Goal: Information Seeking & Learning: Learn about a topic

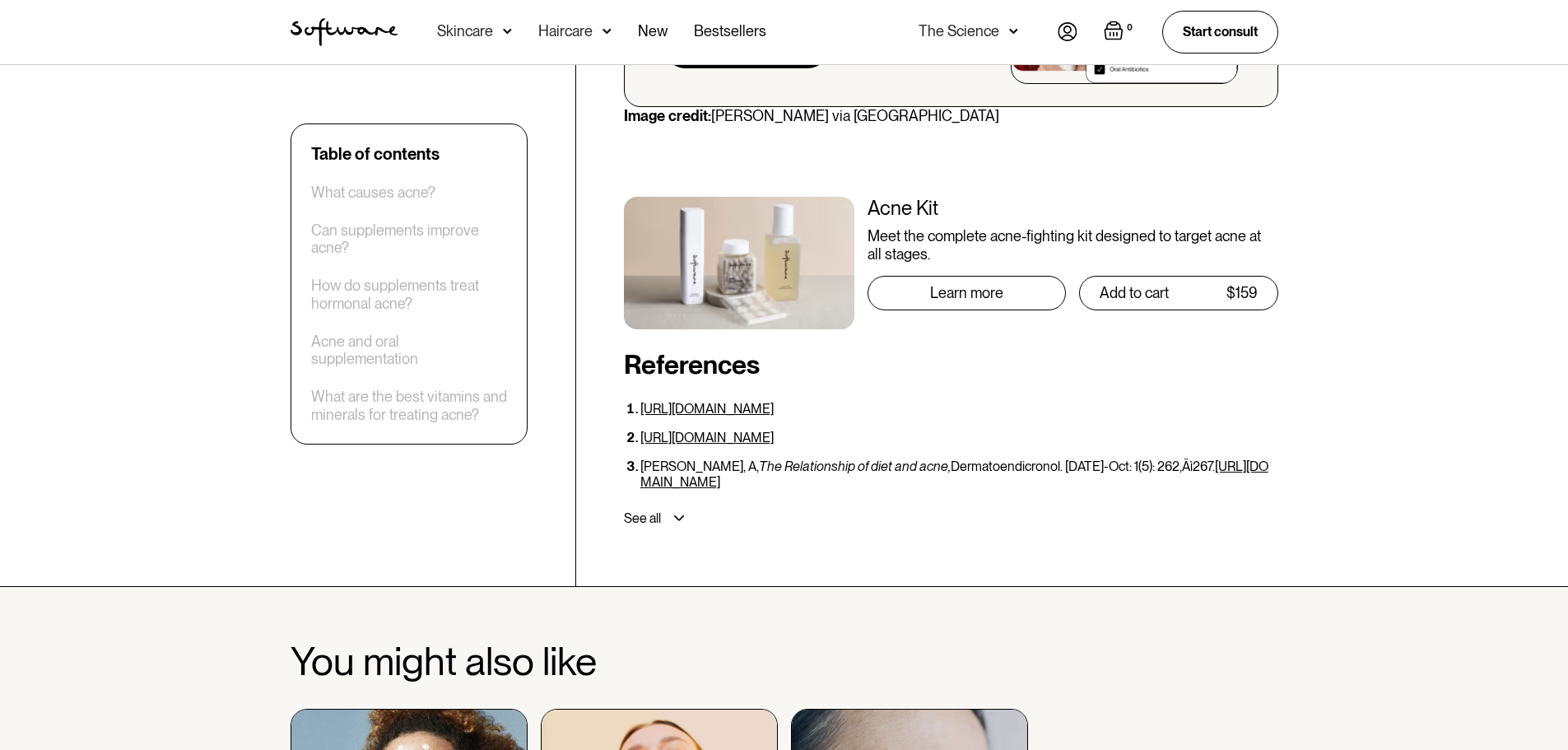
scroll to position [7328, 0]
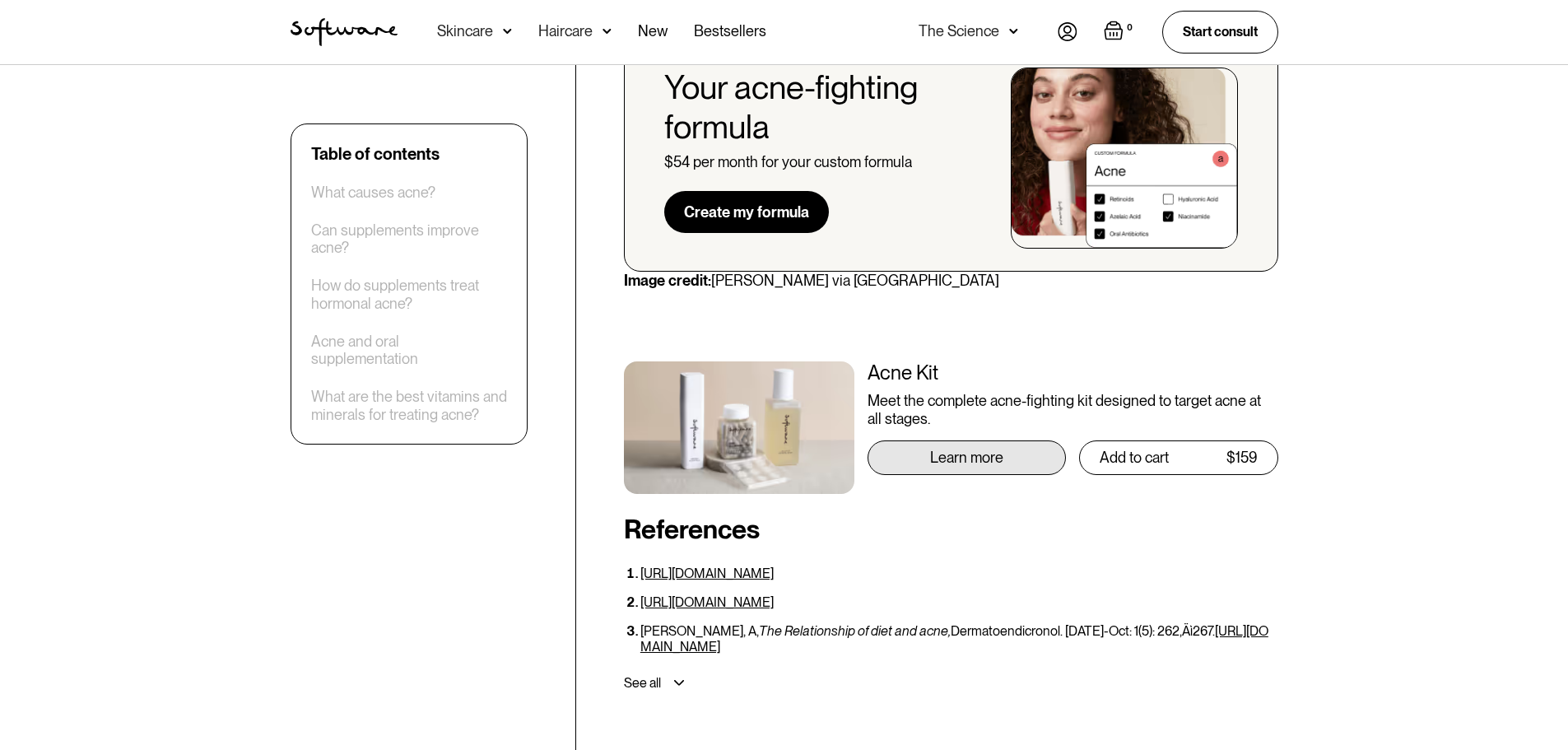
click at [921, 441] on div "Learn more" at bounding box center [967, 457] width 199 height 34
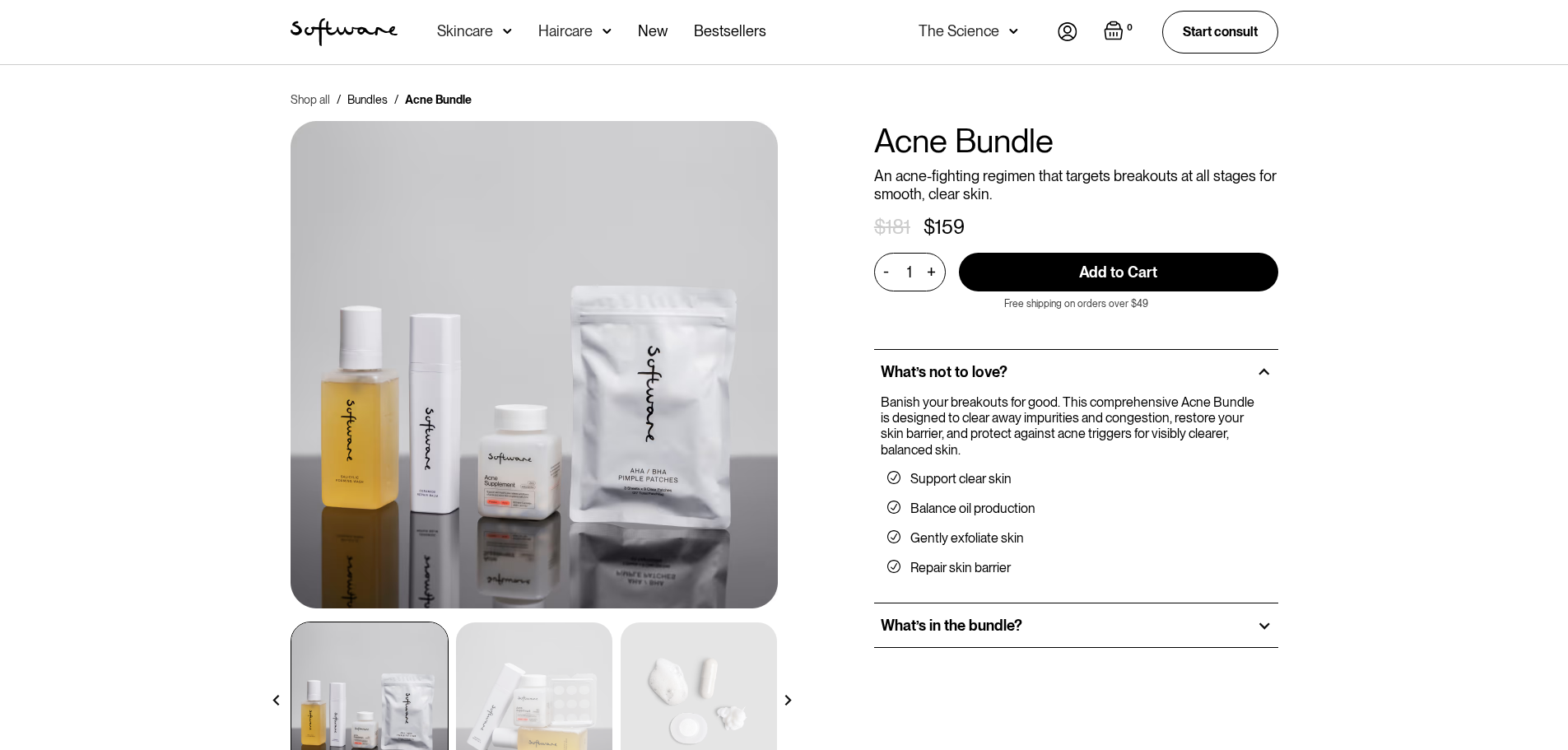
click at [308, 99] on link "Shop all" at bounding box center [310, 99] width 40 height 17
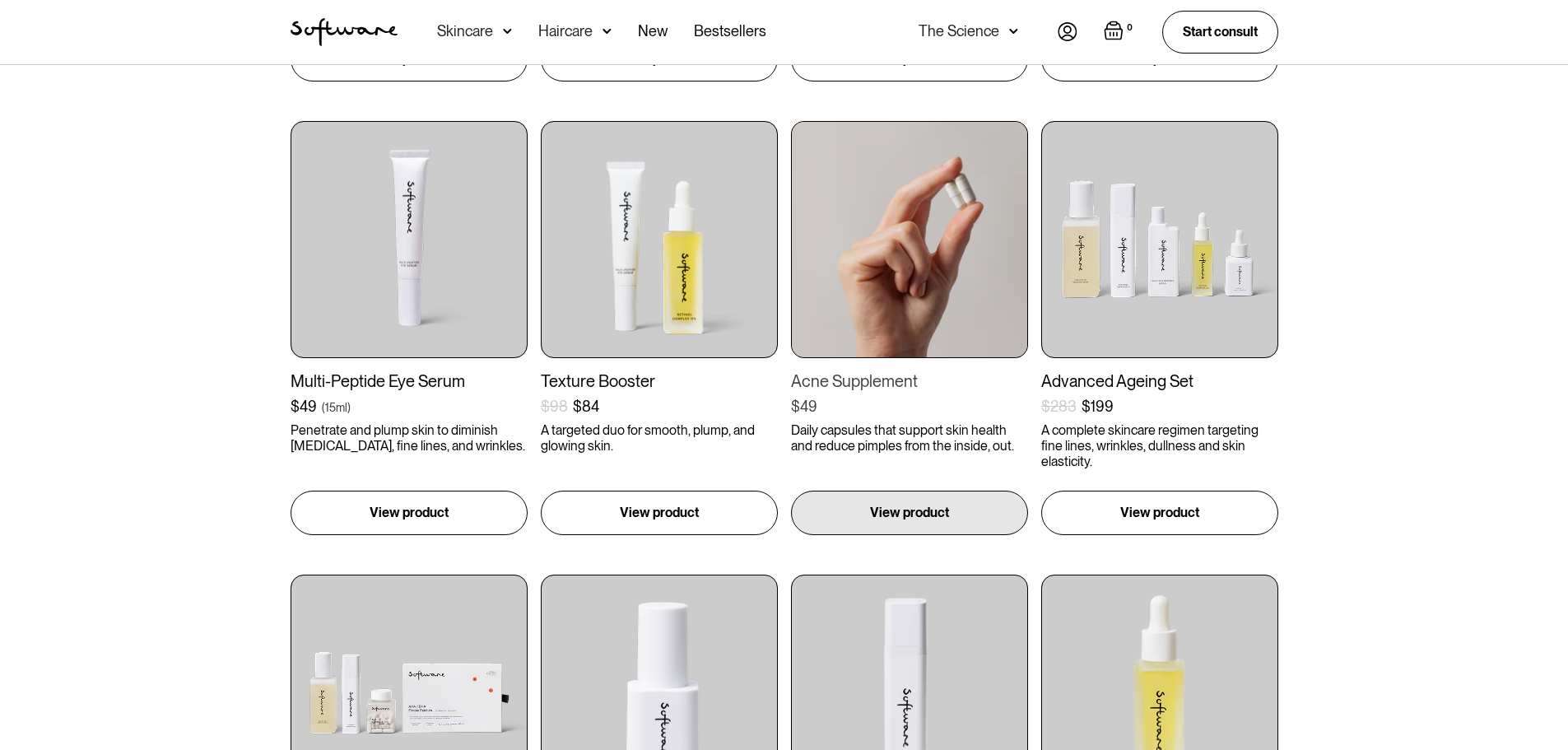
scroll to position [1235, 0]
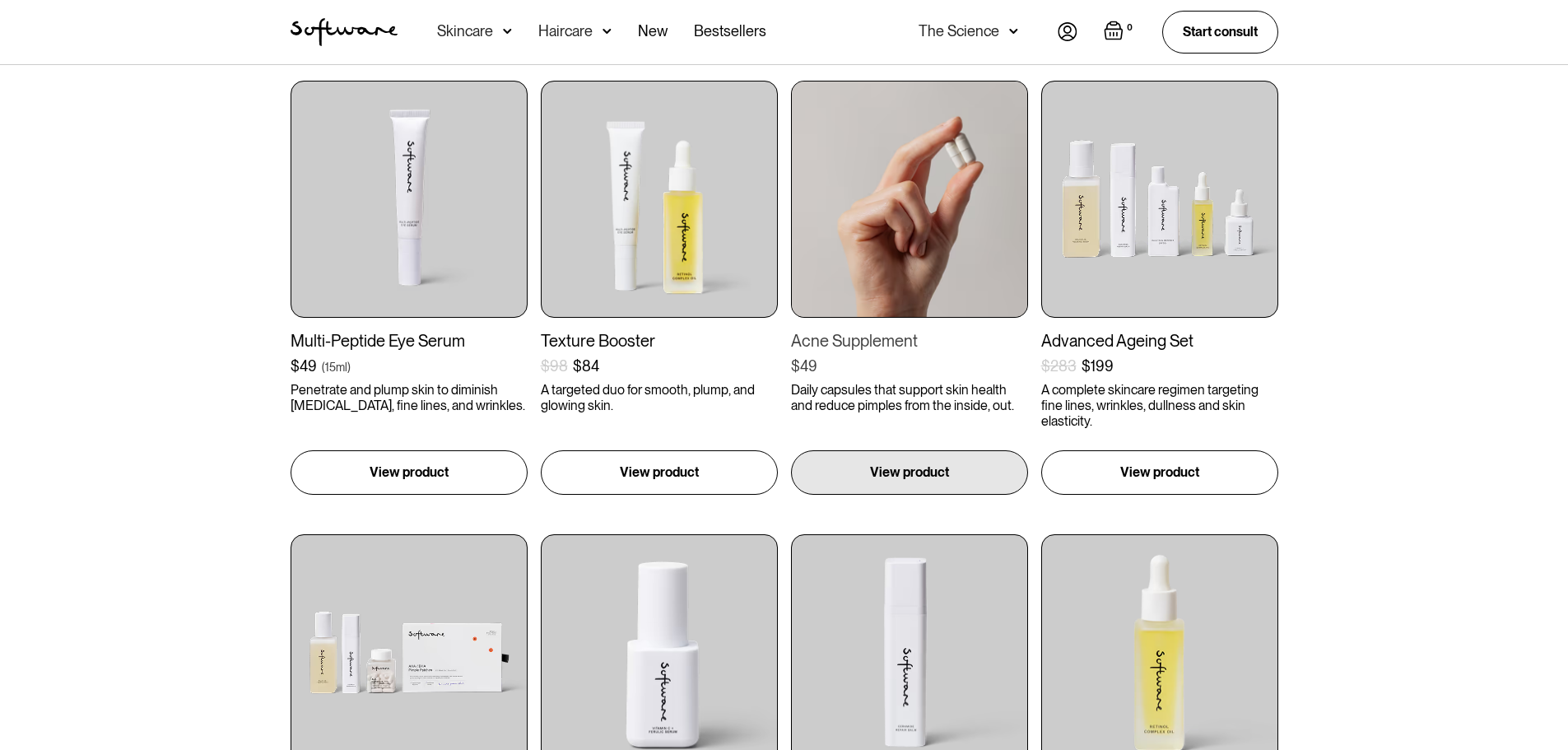
click at [925, 392] on p "Daily capsules that support skin health and reduce pimples from the inside, out." at bounding box center [908, 398] width 237 height 32
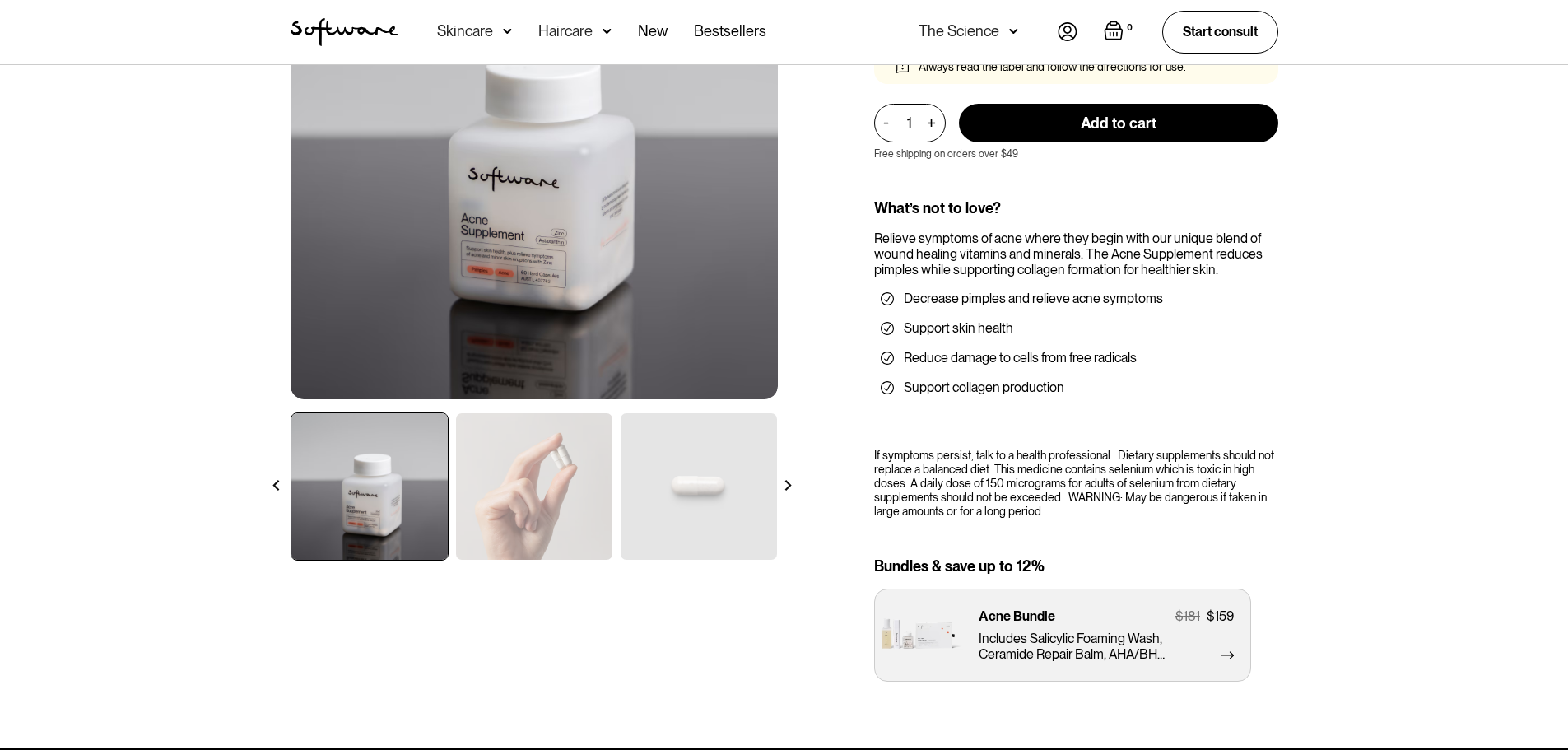
scroll to position [247, 0]
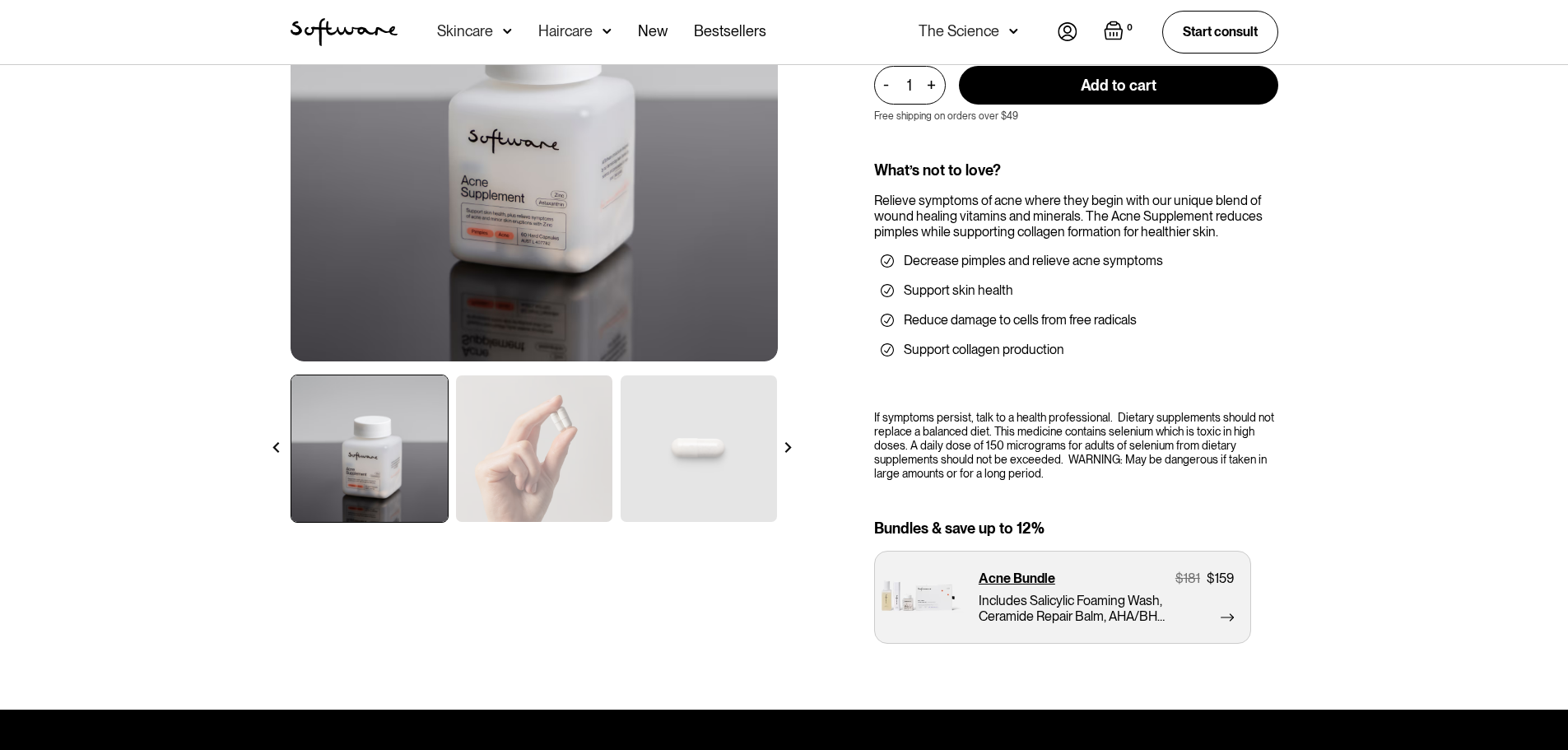
click at [783, 444] on img at bounding box center [789, 448] width 11 height 11
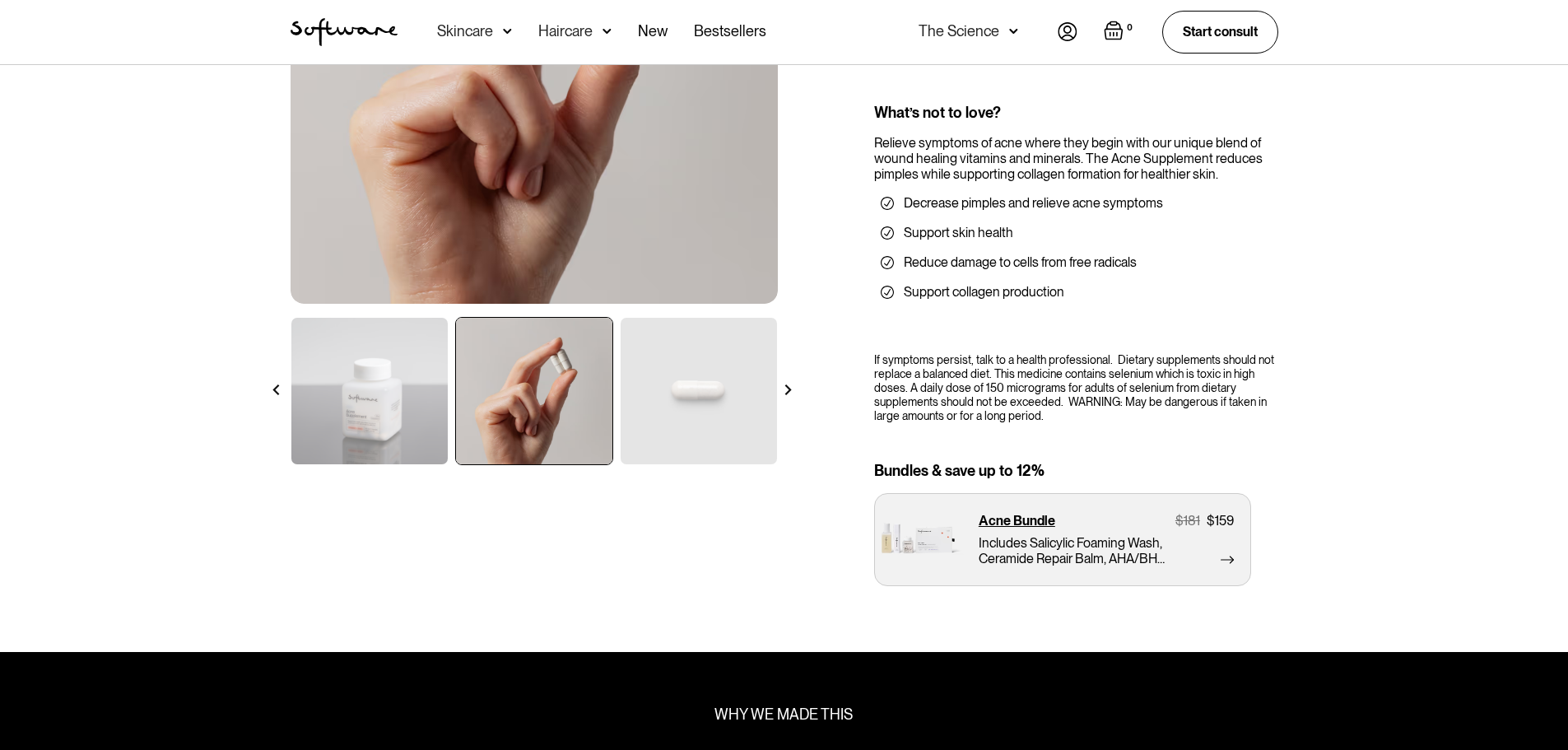
scroll to position [412, 0]
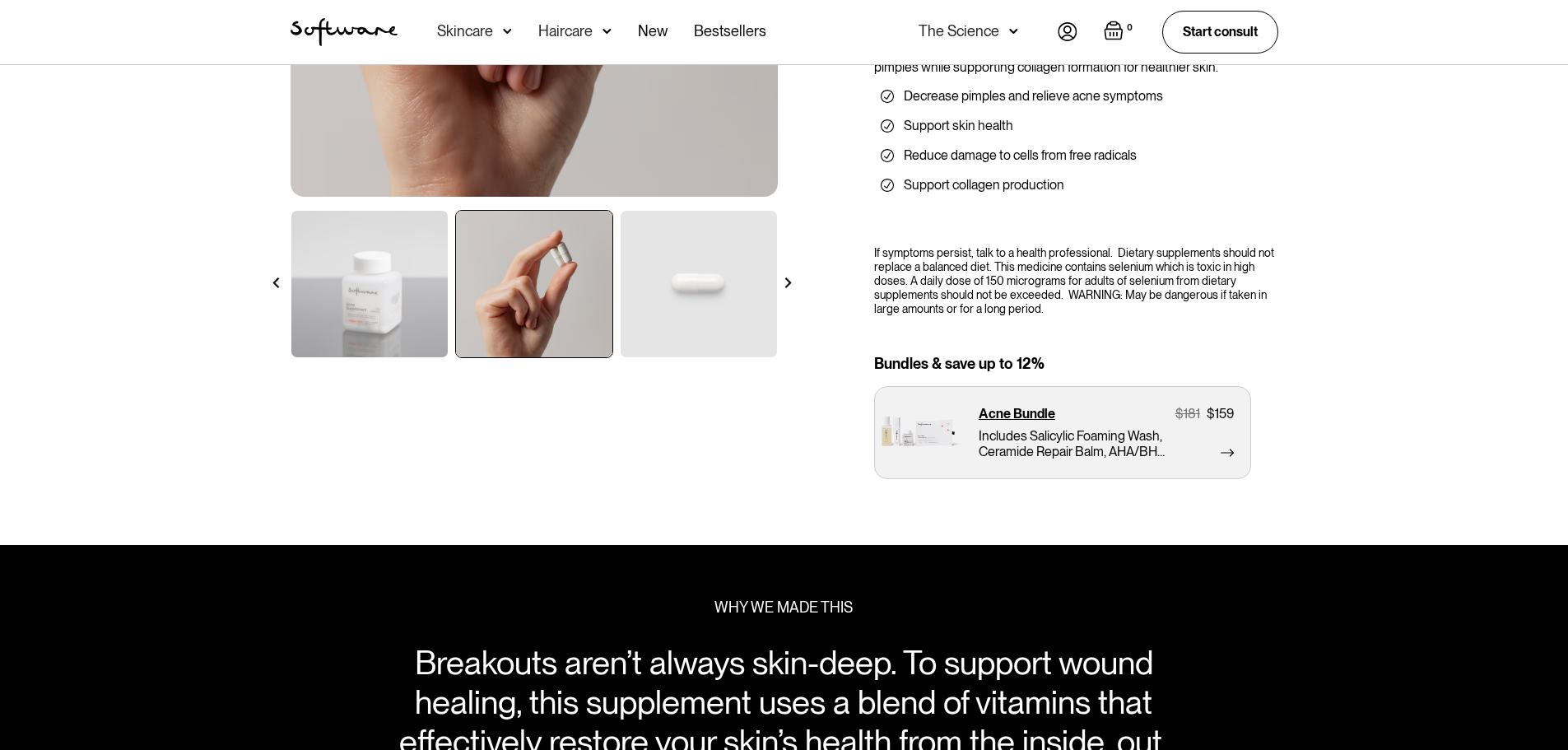
click at [790, 271] on div at bounding box center [788, 283] width 29 height 29
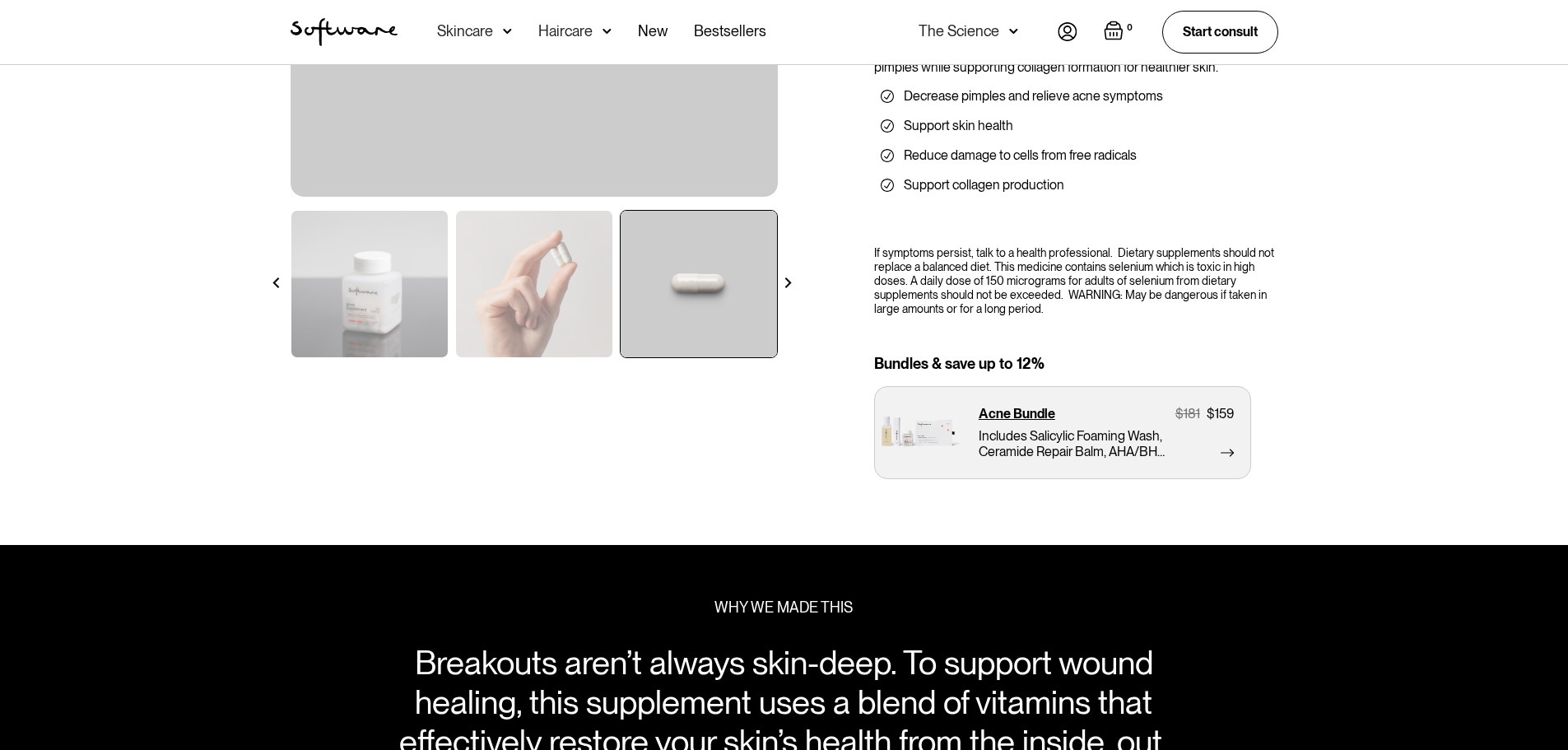
click at [790, 271] on div at bounding box center [788, 283] width 29 height 29
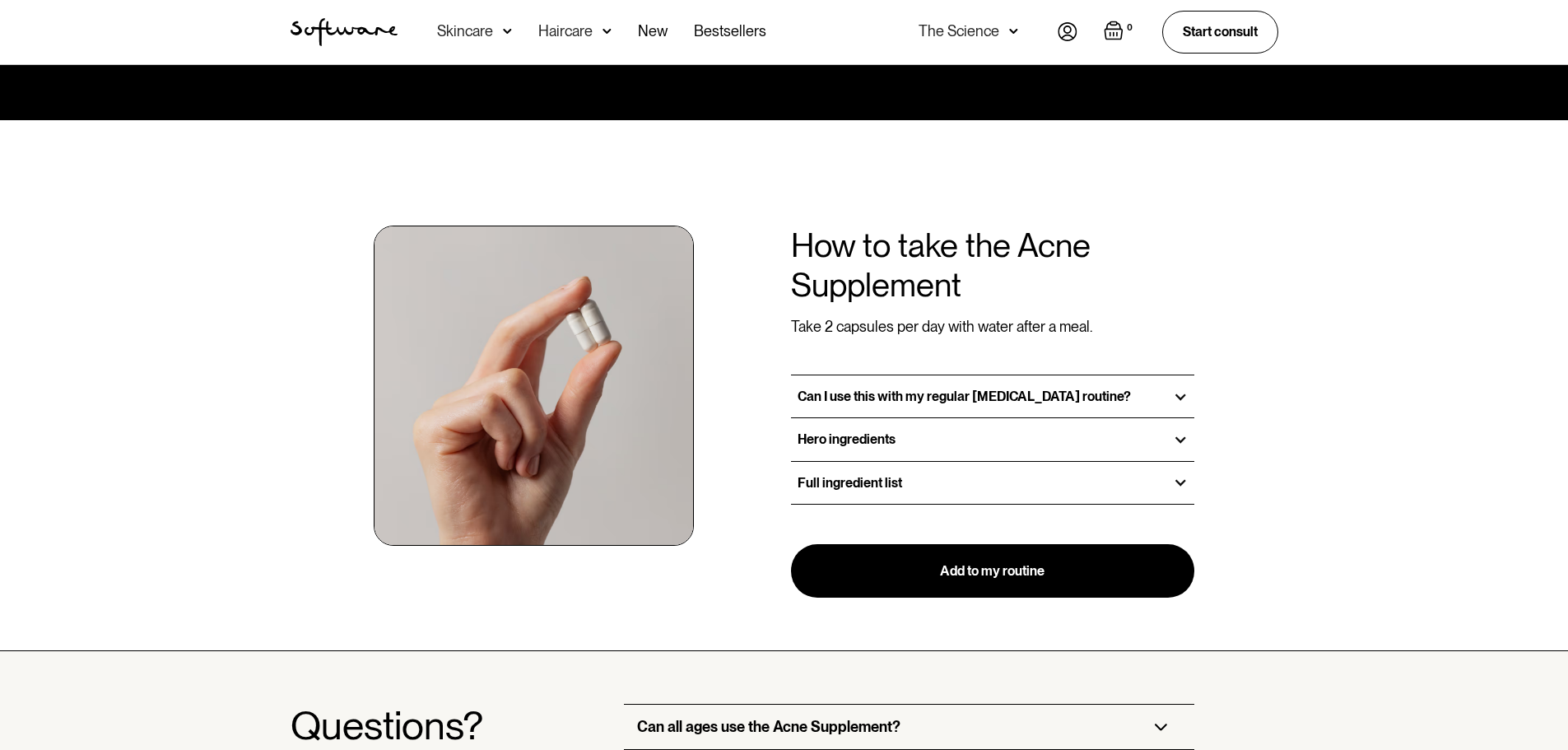
scroll to position [1152, 0]
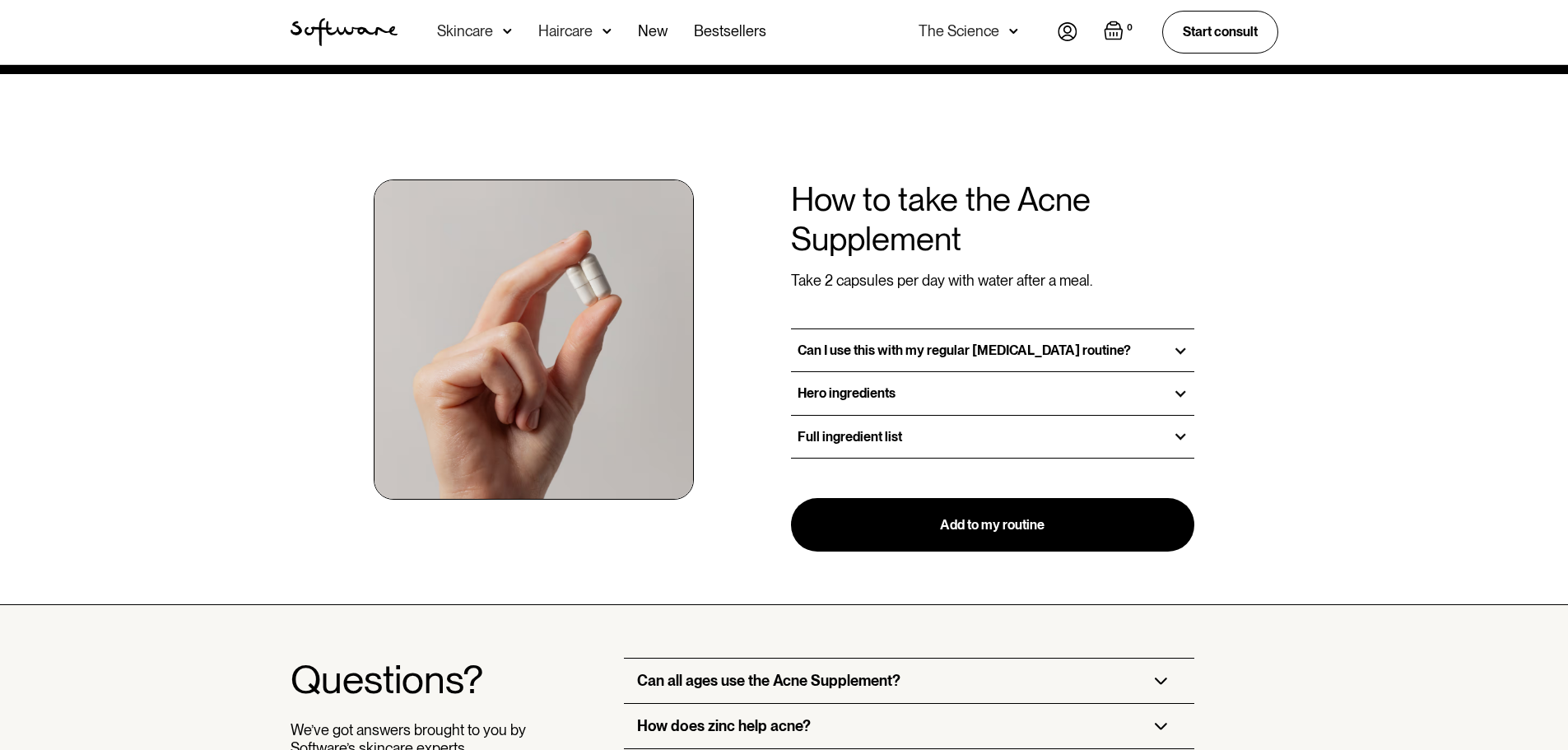
click at [1118, 347] on div "Can I use this with my regular skin care routine?" at bounding box center [992, 349] width 404 height 42
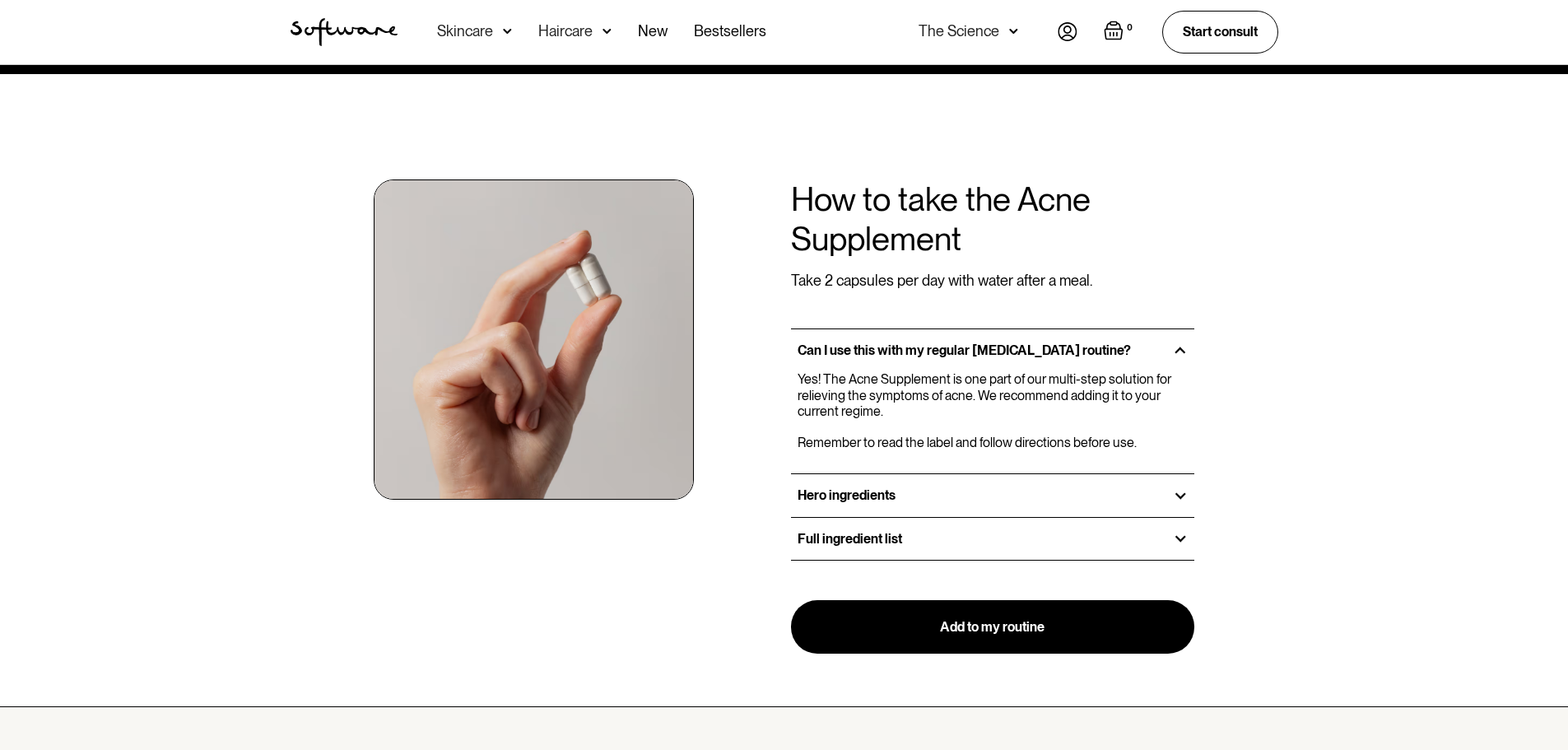
click at [988, 491] on div "Hero ingredients" at bounding box center [992, 494] width 404 height 42
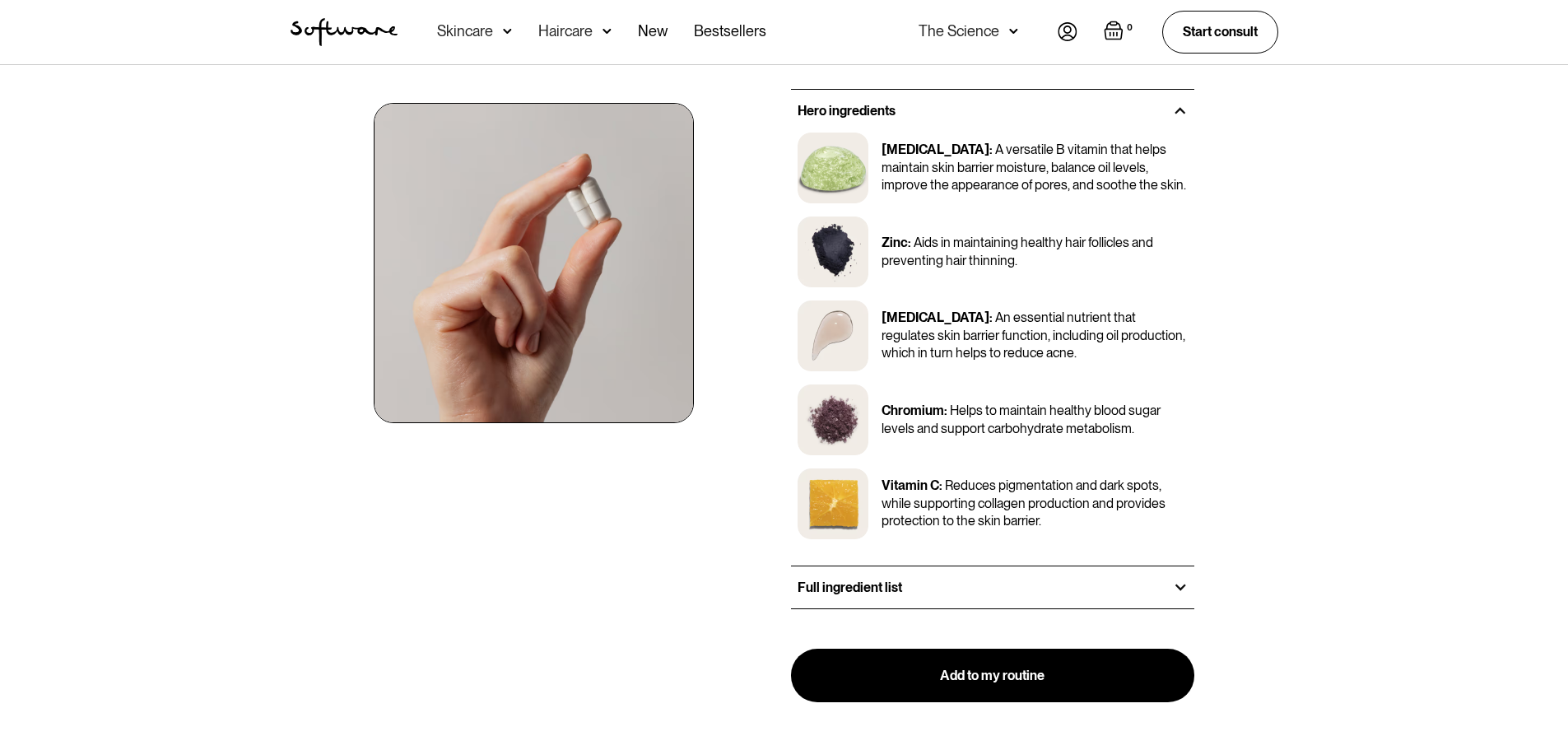
scroll to position [1564, 0]
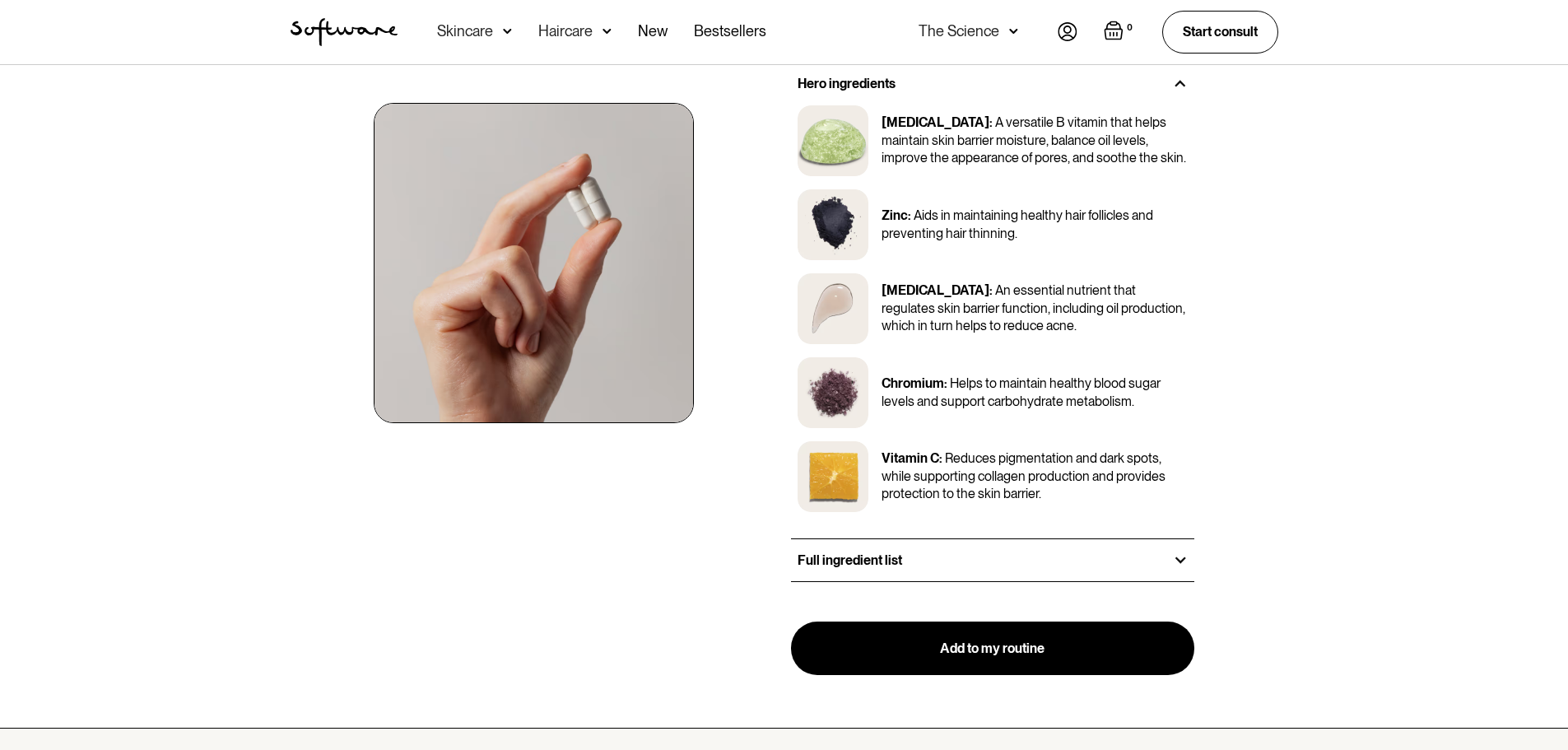
click at [887, 567] on h3 "Full ingredient list" at bounding box center [849, 559] width 105 height 16
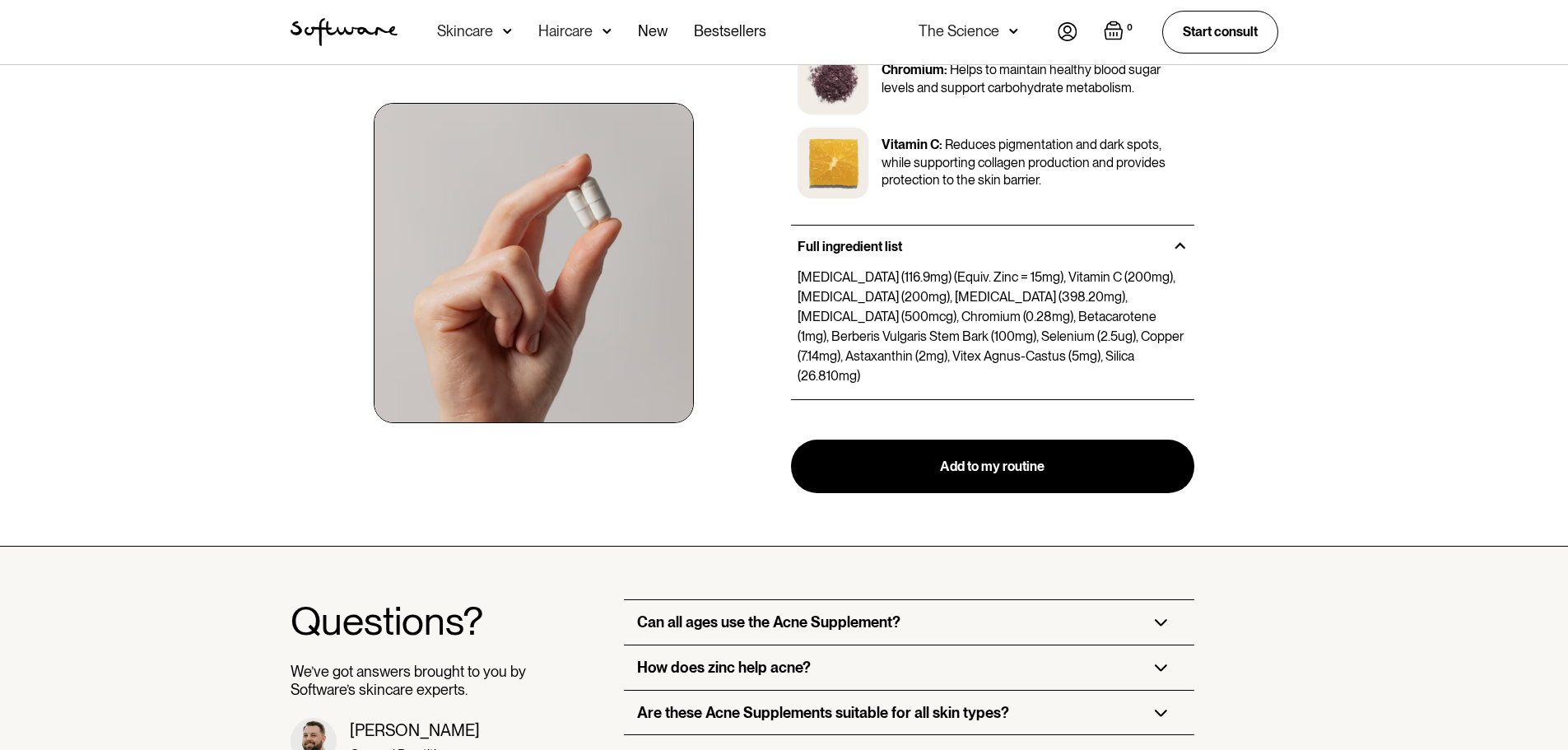
scroll to position [1976, 0]
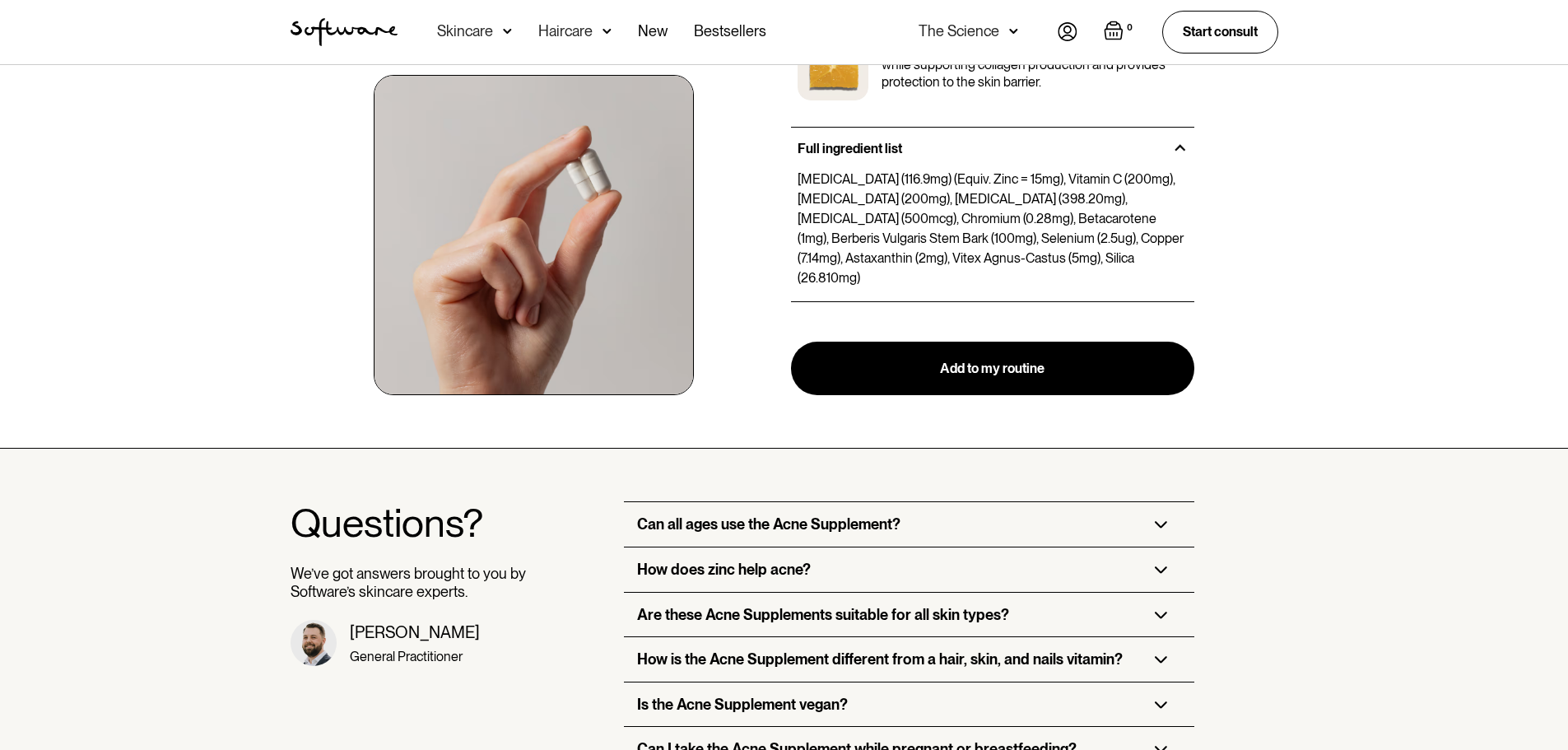
click at [934, 511] on div "Can all ages use the Acne Supplement?" at bounding box center [909, 524] width 570 height 45
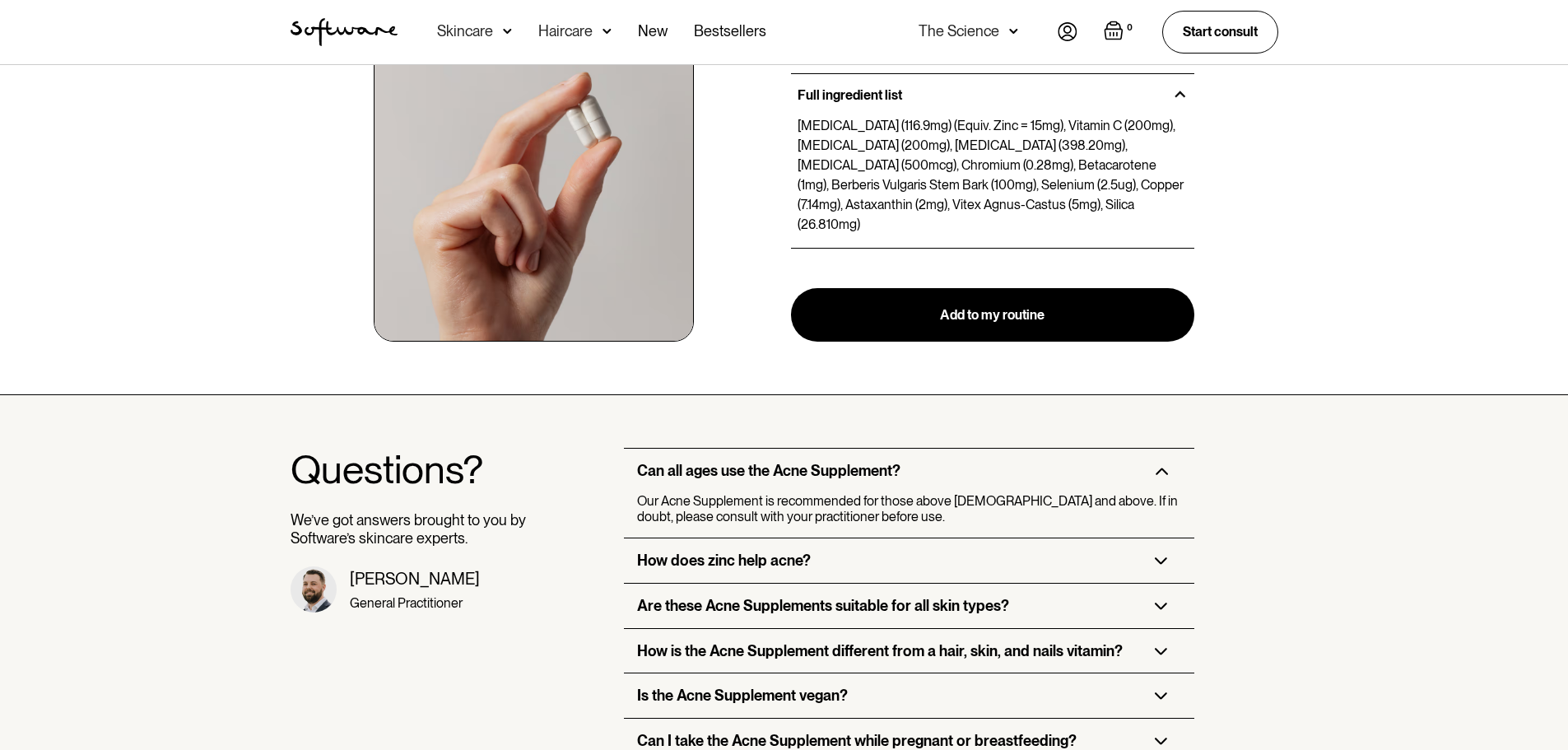
scroll to position [2059, 0]
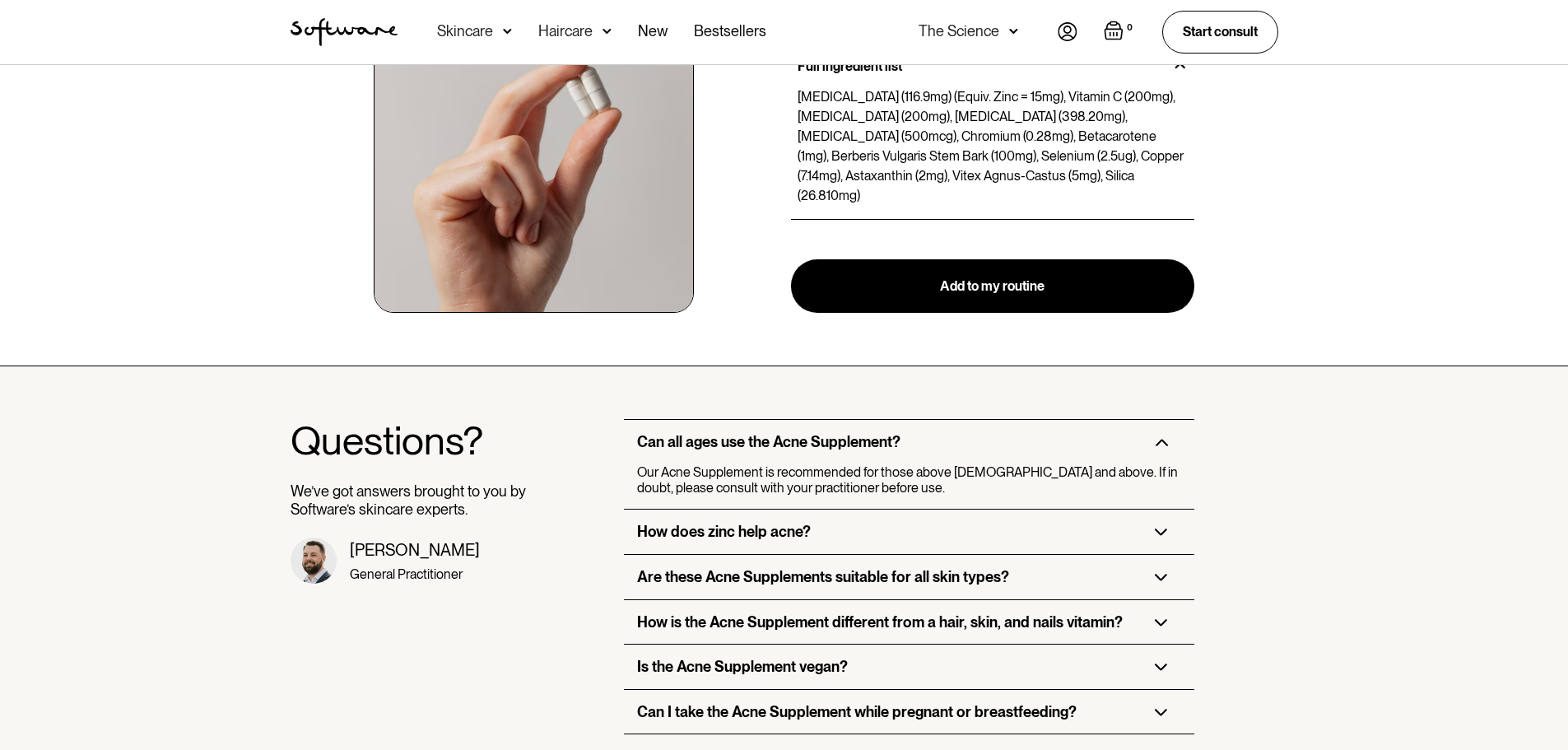
click at [852, 522] on div "How does zinc help acne?" at bounding box center [909, 532] width 570 height 45
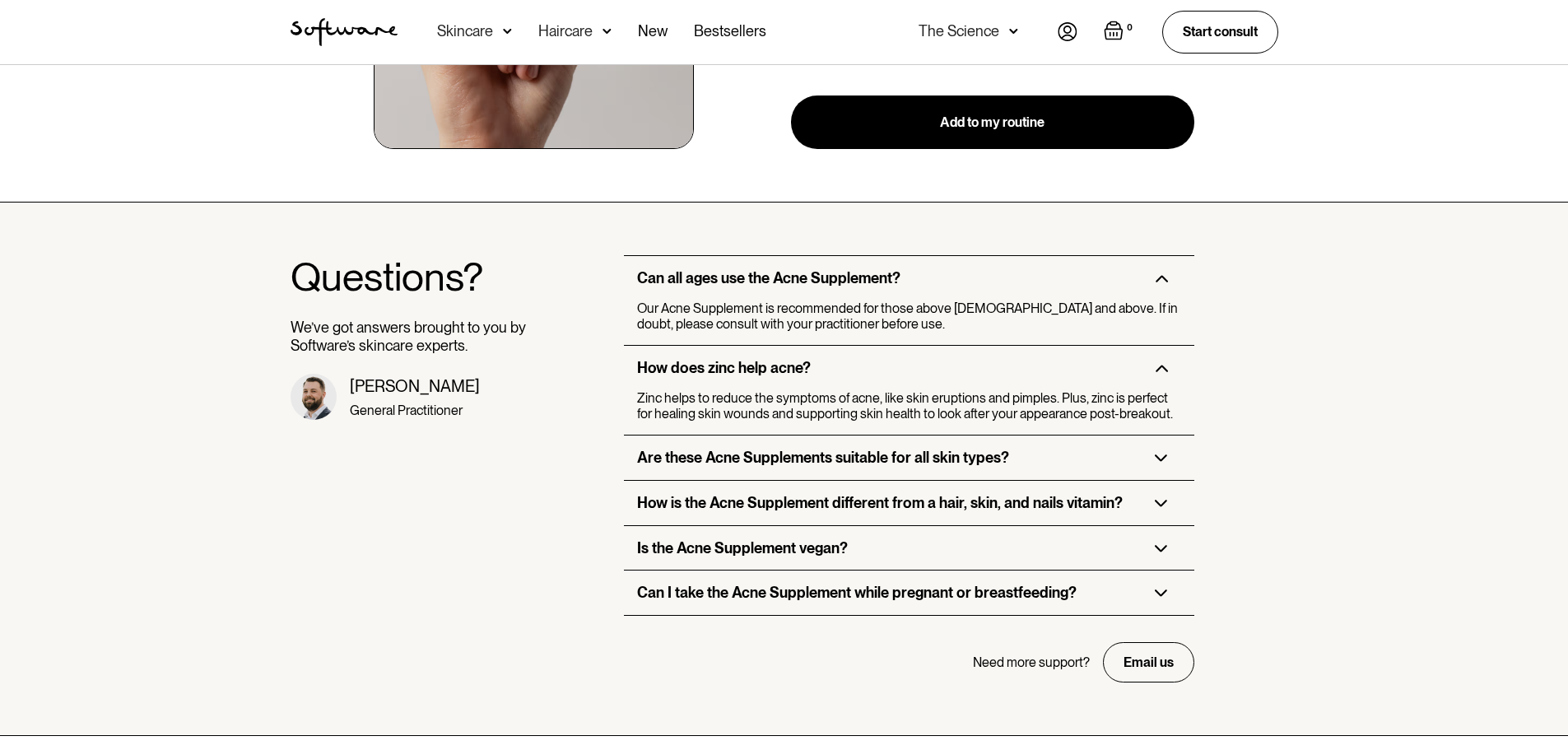
scroll to position [2223, 0]
click at [884, 448] on h3 "Are these Acne Supplements suitable for all skin types?" at bounding box center [823, 456] width 372 height 18
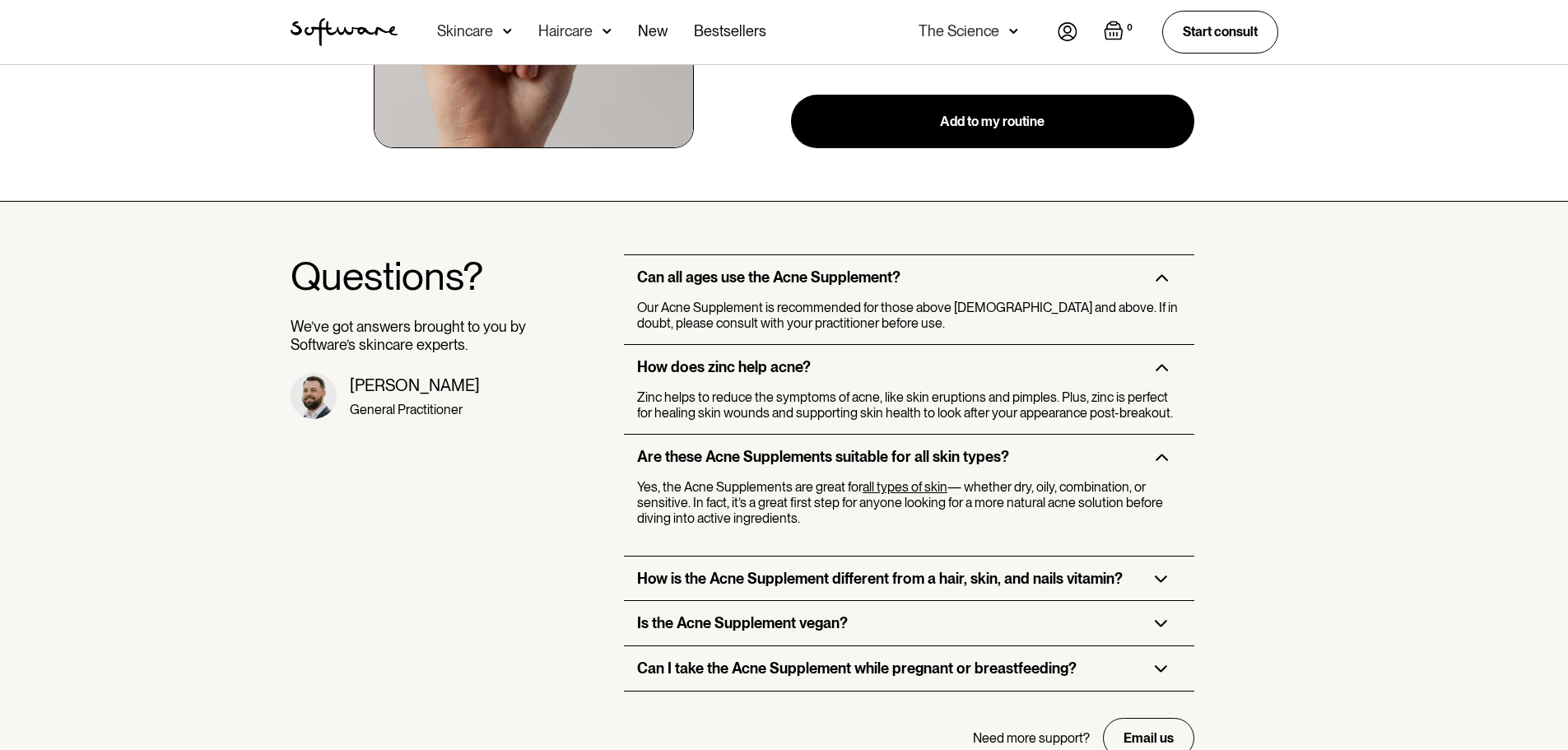
click at [855, 570] on h3 "How is the Acne Supplement different from a hair, skin, and nails vitamin?" at bounding box center [880, 578] width 486 height 18
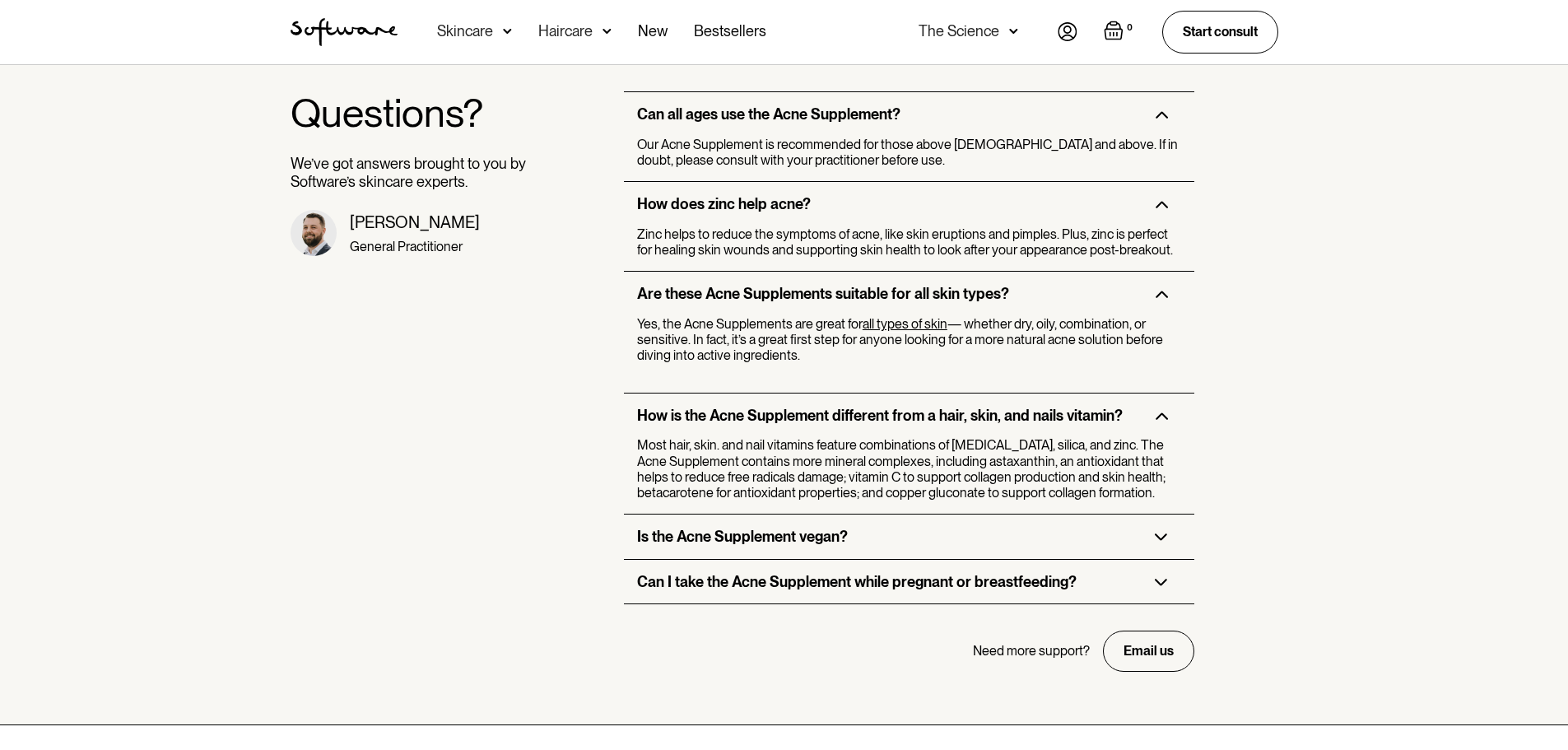
scroll to position [2388, 0]
click at [837, 526] on h3 "Is the Acne Supplement vegan?" at bounding box center [742, 534] width 211 height 18
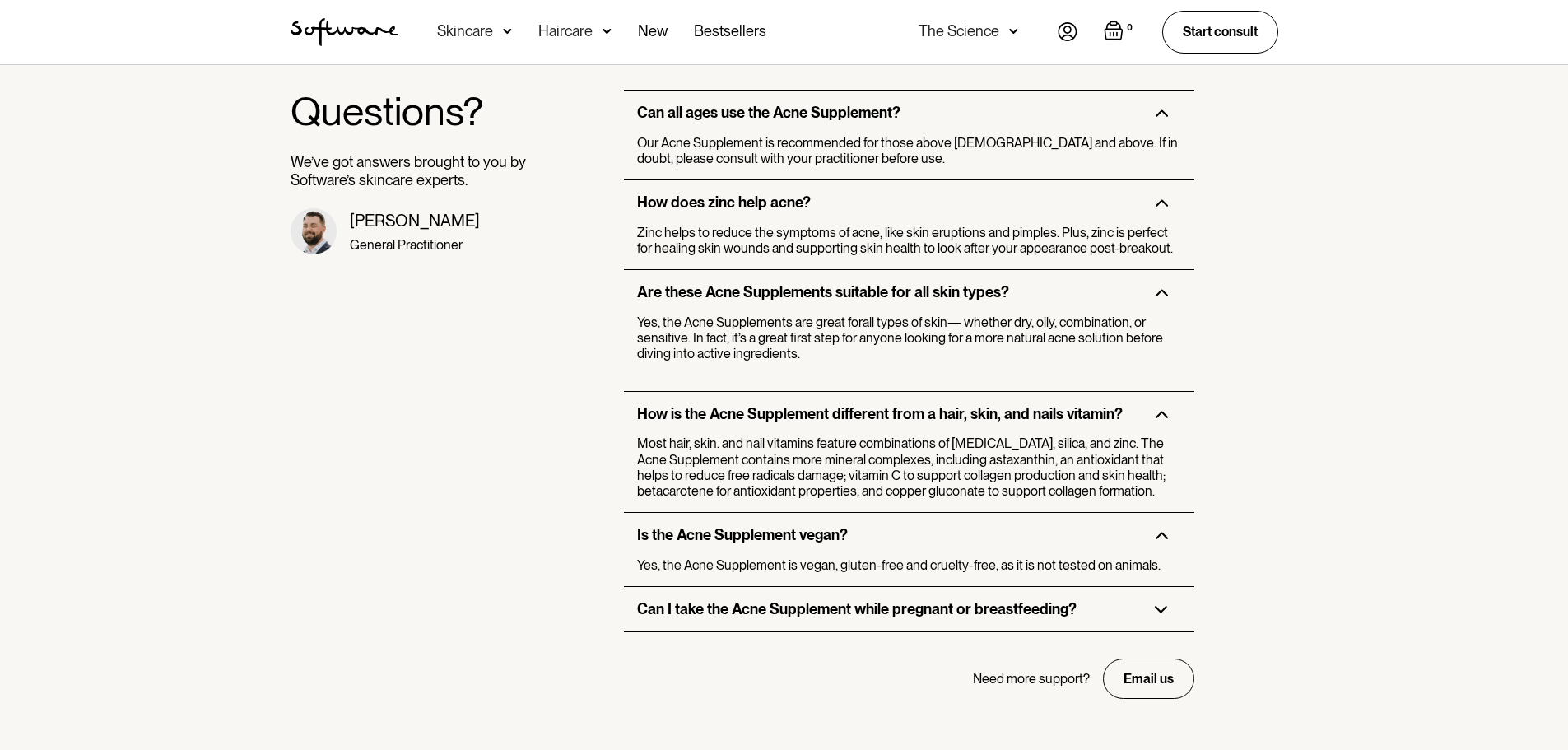
click at [815, 600] on h3 "Can I take the Acne Supplement while pregnant or breastfeeding?" at bounding box center [856, 609] width 439 height 18
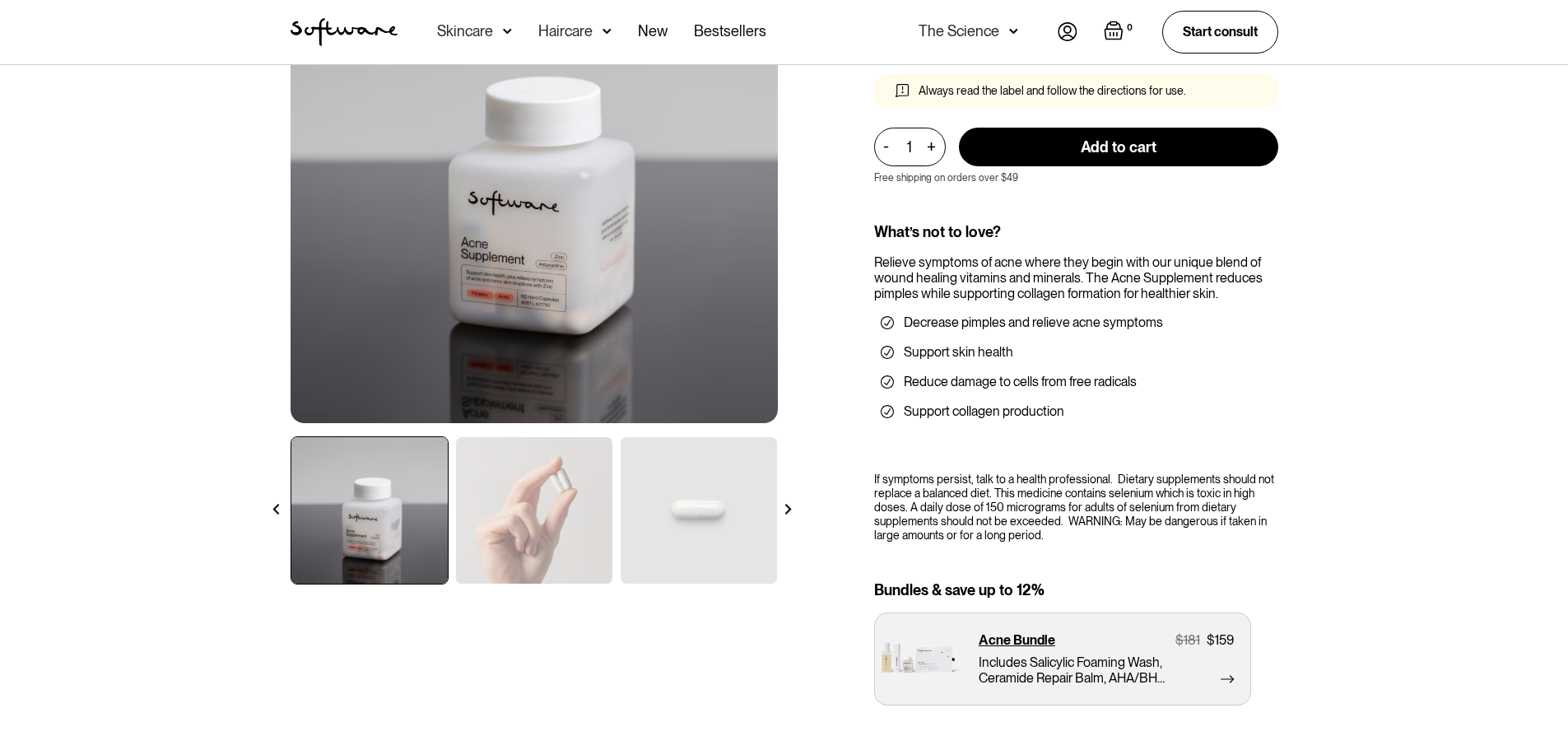
scroll to position [164, 0]
